Goal: Task Accomplishment & Management: Complete application form

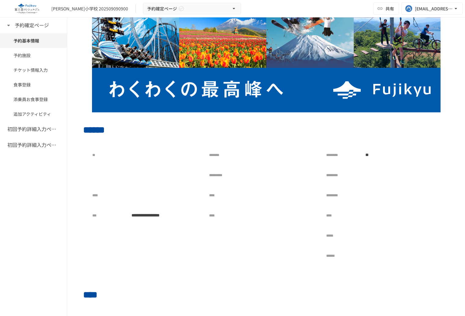
scroll to position [36, 0]
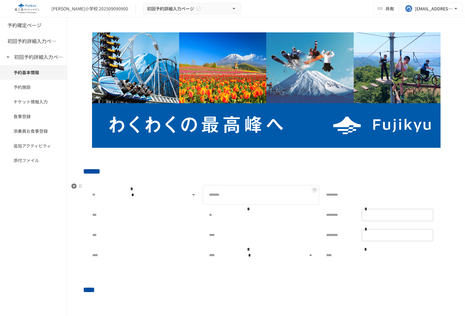
scroll to position [43, 0]
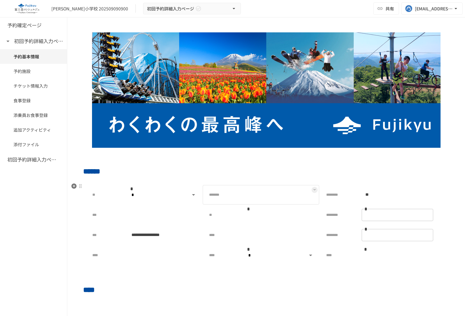
scroll to position [83, 0]
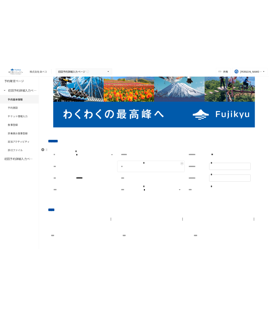
scroll to position [43, 0]
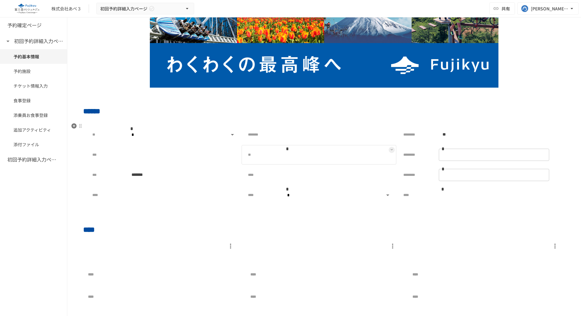
scroll to position [68, 0]
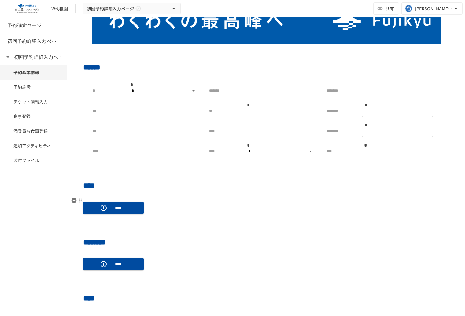
scroll to position [105, 0]
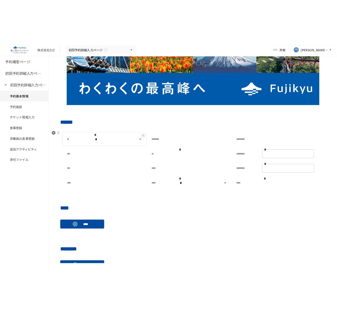
scroll to position [63, 0]
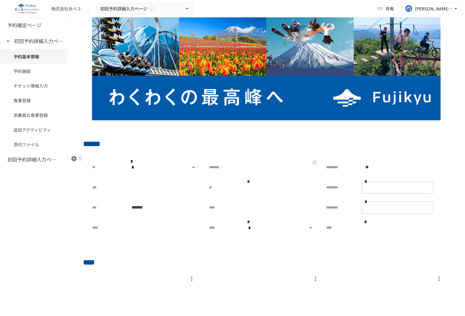
scroll to position [31, 0]
